Goal: Task Accomplishment & Management: Use online tool/utility

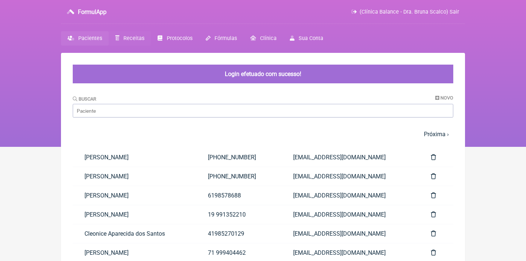
click at [133, 42] on link "Receitas" at bounding box center [130, 38] width 42 height 14
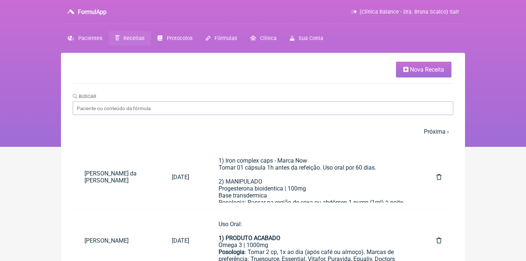
click at [142, 112] on input "Buscar" at bounding box center [263, 108] width 381 height 14
type input "carina rapos"
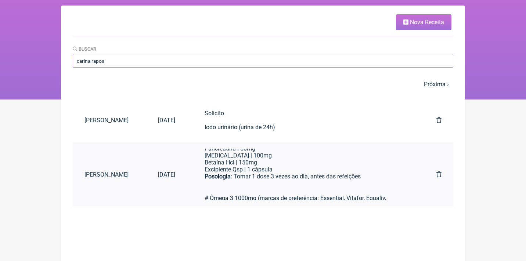
scroll to position [329, 0]
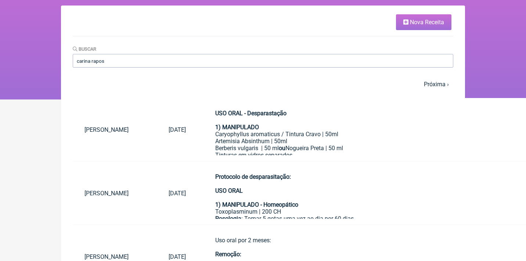
click at [283, 198] on div "Protocolo de desparasitação: USO ORAL 1) MANIPULADO - Homeopático" at bounding box center [454, 191] width 479 height 35
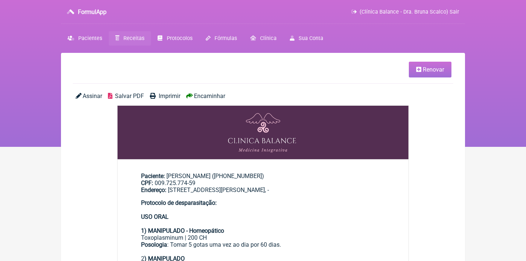
click at [132, 43] on link "Receitas" at bounding box center [130, 38] width 42 height 14
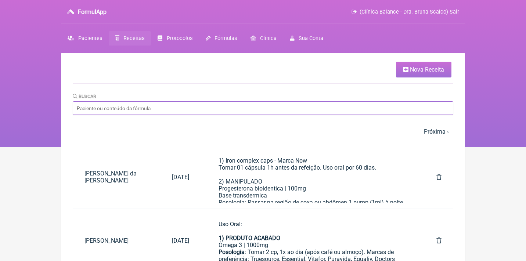
click at [187, 104] on input "Buscar" at bounding box center [263, 108] width 381 height 14
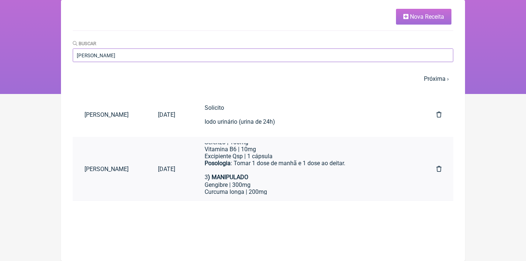
scroll to position [129, 0]
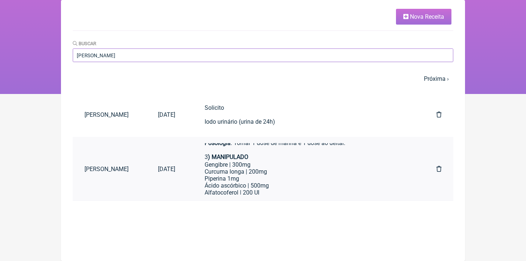
type input "[PERSON_NAME]"
click at [274, 189] on div "Alfatocoferol | 200 UI" at bounding box center [306, 192] width 203 height 7
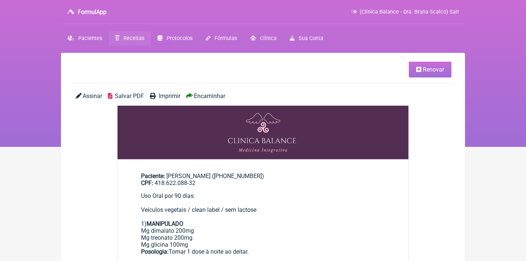
click at [140, 42] on link "Receitas" at bounding box center [130, 38] width 42 height 14
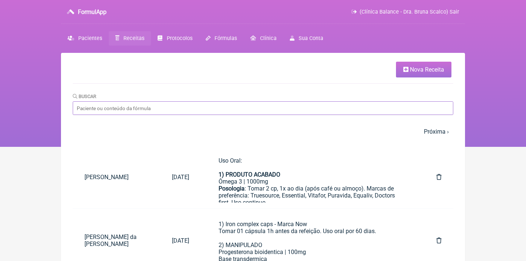
click at [165, 108] on input "Buscar" at bounding box center [263, 108] width 381 height 14
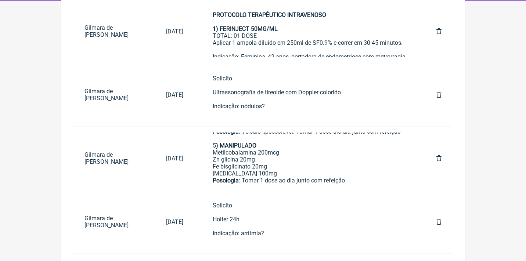
scroll to position [149, 0]
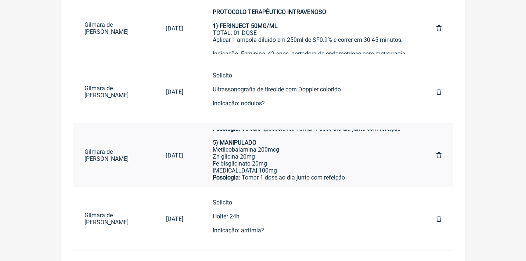
type input "Gilmara de cassi"
click at [269, 160] on div "Berberina 400mg Quercetina 200mg Curcuma longa 500mg Piperina 1mg Posologia : T…" at bounding box center [310, 136] width 194 height 175
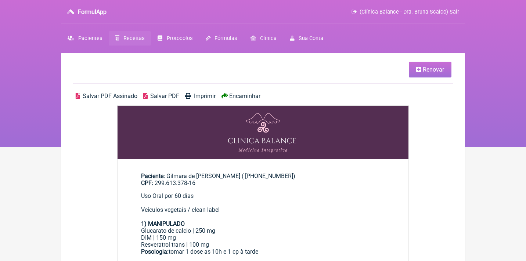
click at [430, 68] on span "Renovar" at bounding box center [433, 69] width 21 height 7
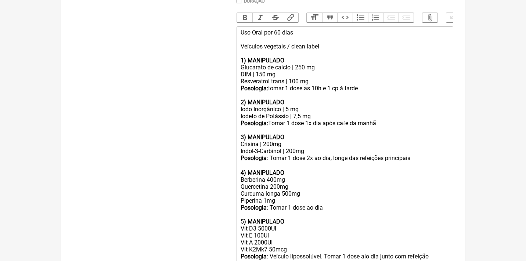
click at [292, 189] on div "Berberina 400mg Quercetina 200mg Curcuma longa 500mg Piperina 1mg Posologia : T…" at bounding box center [345, 263] width 209 height 175
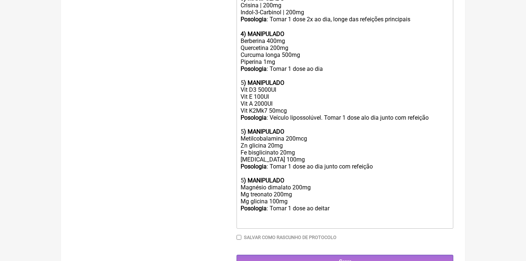
scroll to position [358, 0]
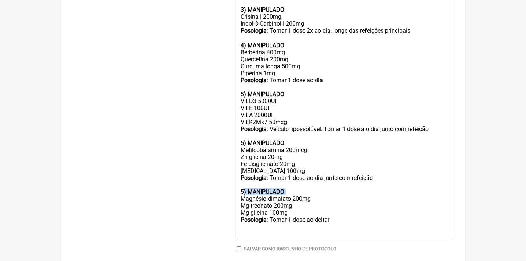
click at [254, 139] on div "Berberina 400mg Quercetina 200mg Curcuma longa 500mg Piperina 1mg Posologia : T…" at bounding box center [345, 136] width 209 height 175
drag, startPoint x: 300, startPoint y: 150, endPoint x: 239, endPoint y: 150, distance: 61.8
click at [239, 150] on trix-editor "Uso Oral por 60 dias Veículos vegetais / clean label 1) MANIPULADO Glucarato de…" at bounding box center [345, 70] width 217 height 342
type trix-editor "<lor>Ips Dolo sit 62 amet<co><ad>Elitsedd eiusmodt / incid utlab</etd><mag><al>…"
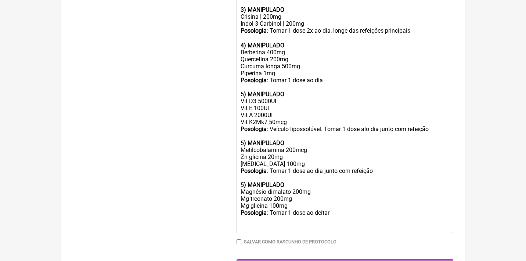
click at [347, 260] on input "Gerar" at bounding box center [345, 267] width 217 height 14
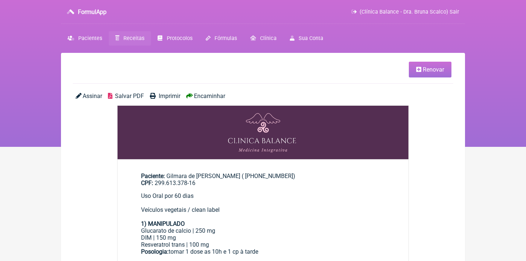
click at [92, 95] on span "Assinar" at bounding box center [92, 96] width 19 height 7
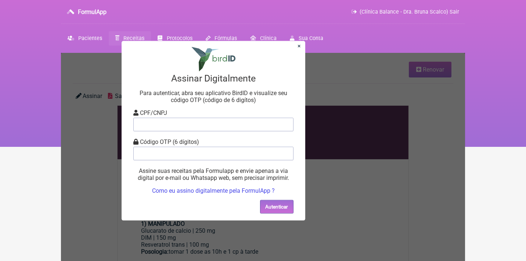
click at [297, 48] on section "× Assinar Digitalmente Para autenticar, abra seu aplicativo BirdID e visualize …" at bounding box center [214, 131] width 184 height 180
click at [300, 49] on link "×" at bounding box center [299, 45] width 3 height 7
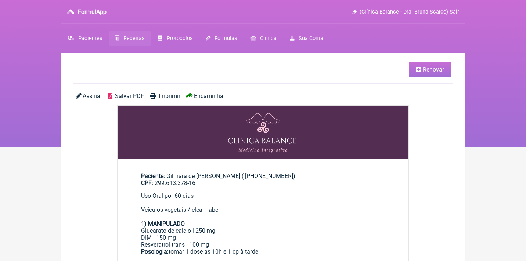
click at [136, 95] on span "Salvar PDF" at bounding box center [129, 96] width 29 height 7
click at [137, 38] on span "Receitas" at bounding box center [134, 38] width 21 height 6
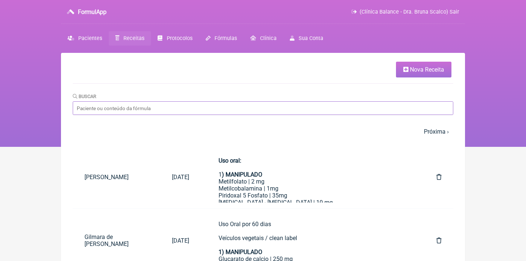
click at [161, 107] on input "Buscar" at bounding box center [263, 108] width 381 height 14
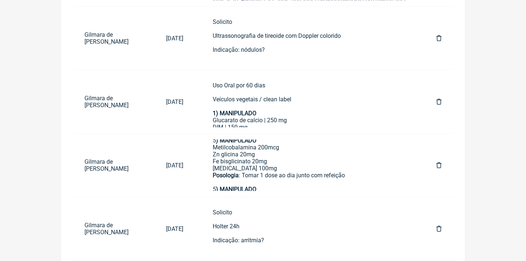
scroll to position [203, 0]
type input "gilmara de cassia"
click at [440, 164] on icon at bounding box center [439, 165] width 5 height 6
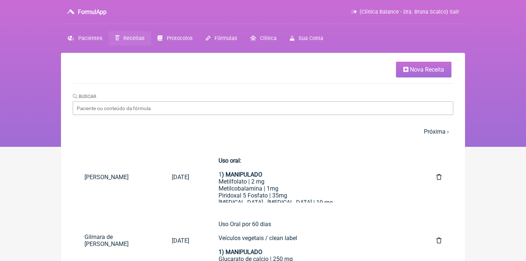
click at [396, 10] on span "(Clínica Balance - Dra. Bruna Scalco) Sair" at bounding box center [410, 12] width 100 height 6
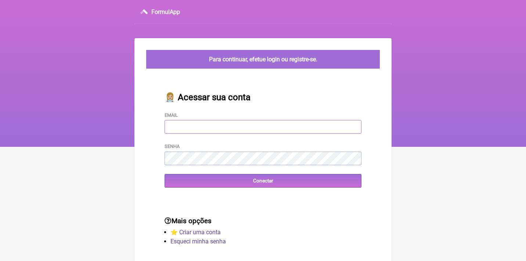
type input "[EMAIL_ADDRESS][DOMAIN_NAME]"
click at [263, 180] on input "Conectar" at bounding box center [263, 181] width 197 height 14
